Goal: Information Seeking & Learning: Learn about a topic

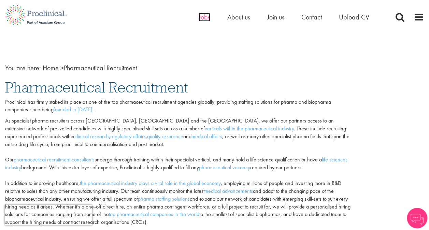
click at [204, 15] on span "Jobs" at bounding box center [205, 17] width 12 height 9
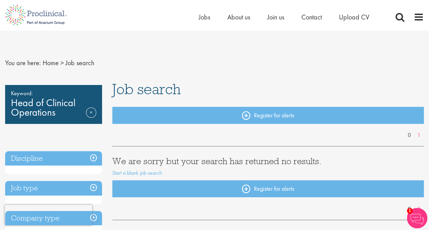
click at [63, 116] on div "Keyword: Head of Clinical Operations Remove" at bounding box center [53, 104] width 97 height 39
click at [55, 114] on div "Keyword: Head of Clinical Operations Remove" at bounding box center [53, 104] width 97 height 39
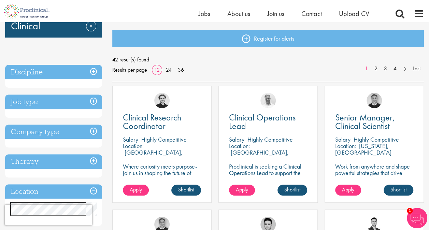
scroll to position [137, 0]
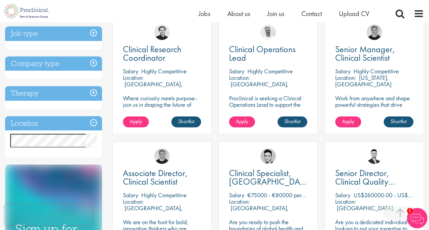
click at [42, 121] on h3 "Location" at bounding box center [53, 123] width 97 height 15
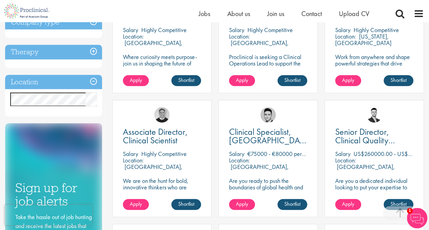
scroll to position [167, 0]
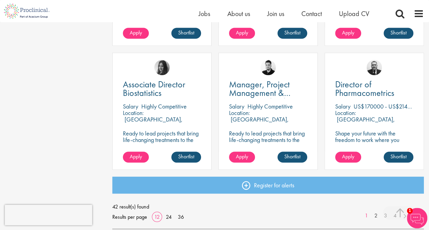
scroll to position [512, 0]
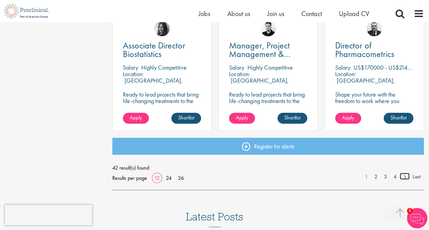
click at [405, 176] on link at bounding box center [405, 176] width 10 height 7
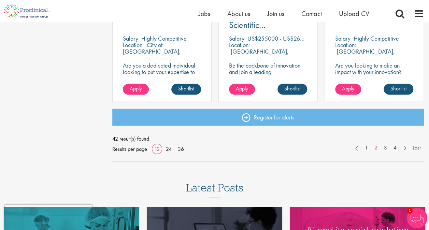
scroll to position [546, 0]
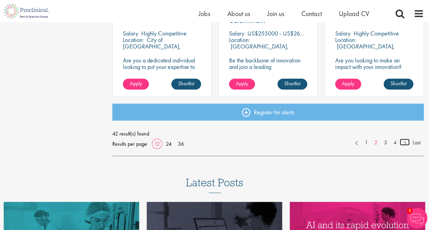
click at [406, 141] on link at bounding box center [405, 142] width 10 height 7
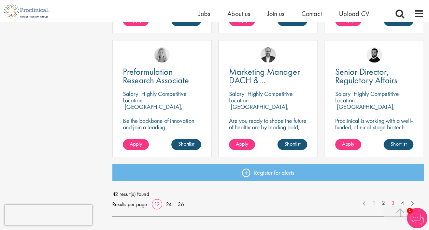
scroll to position [512, 0]
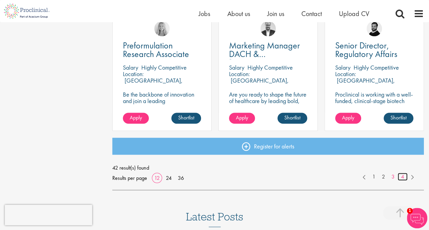
click at [402, 175] on link "4" at bounding box center [403, 177] width 10 height 8
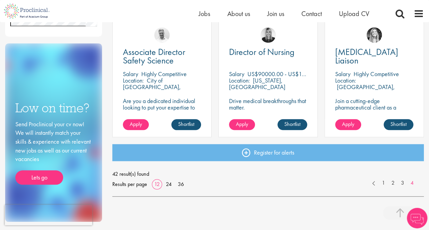
scroll to position [273, 0]
